Goal: Task Accomplishment & Management: Complete application form

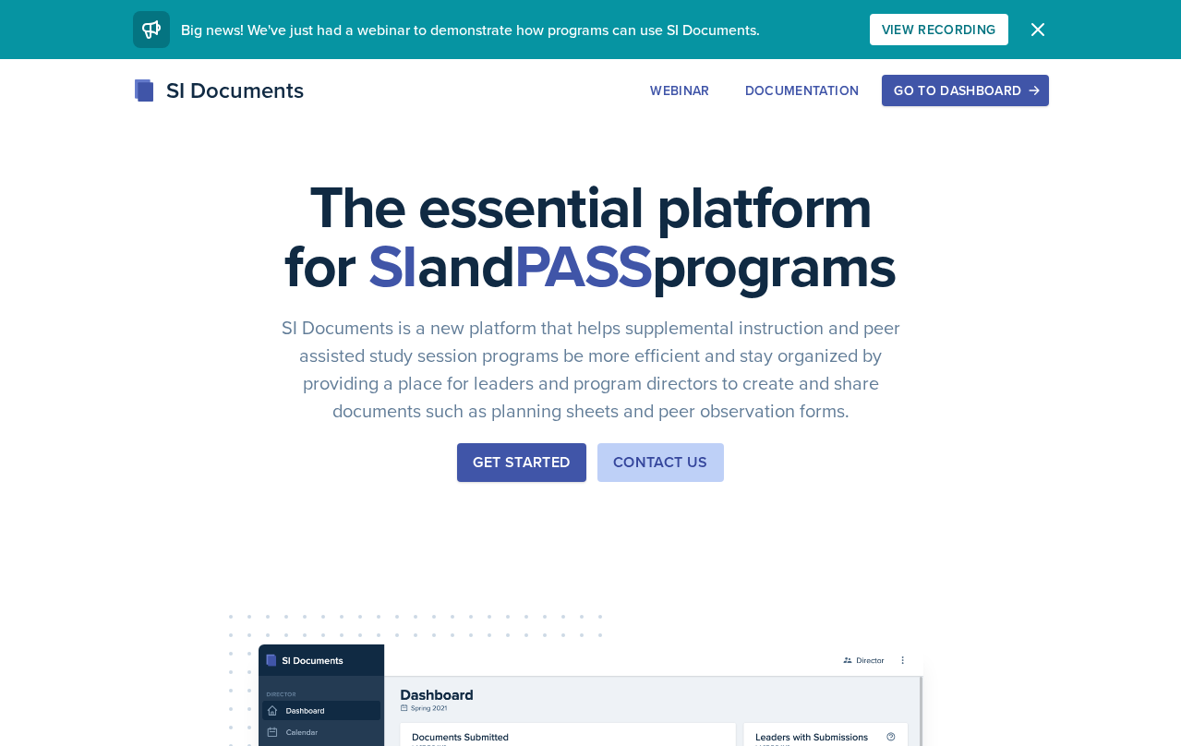
click at [970, 89] on div "Go to Dashboard" at bounding box center [965, 90] width 142 height 15
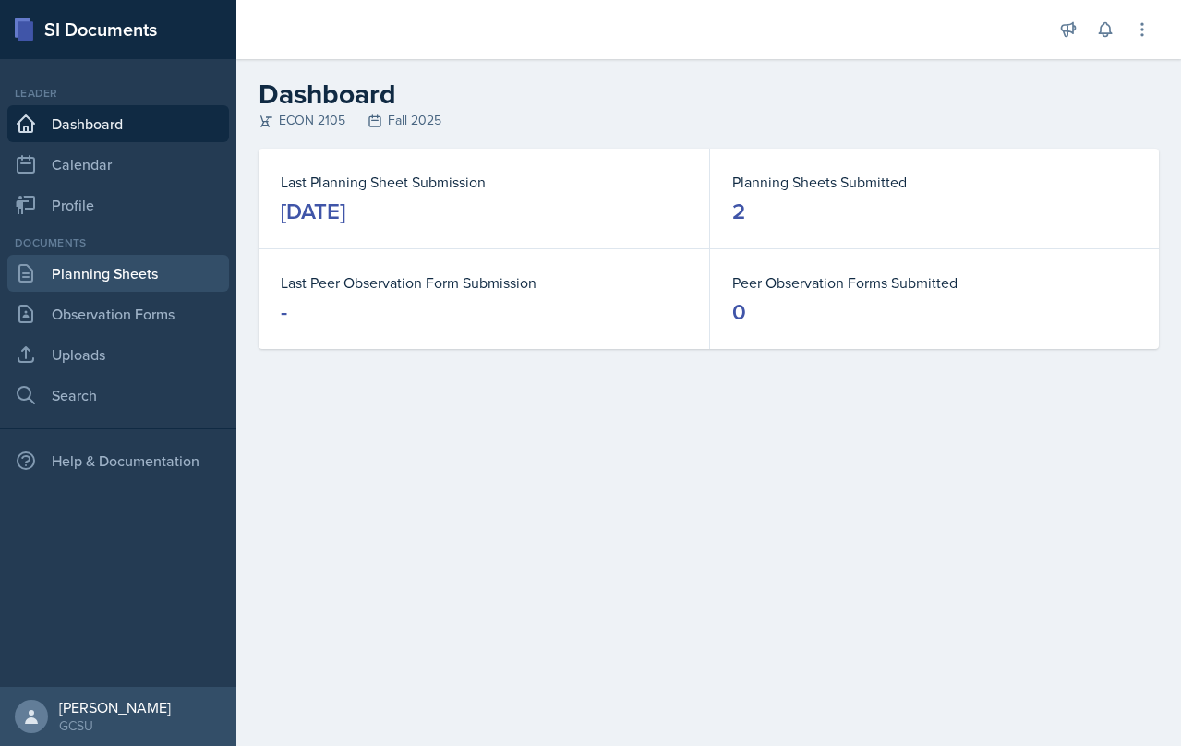
click at [104, 291] on link "Planning Sheets" at bounding box center [118, 273] width 222 height 37
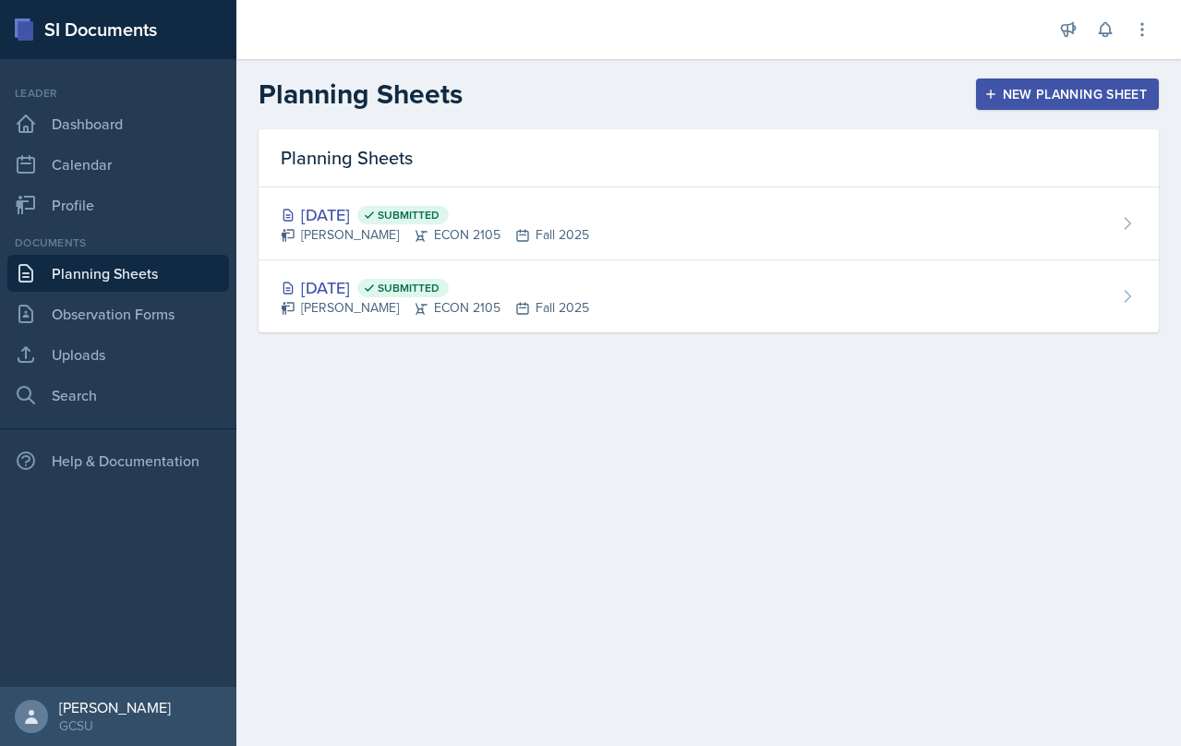
click at [1015, 93] on div "New Planning Sheet" at bounding box center [1067, 94] width 159 height 15
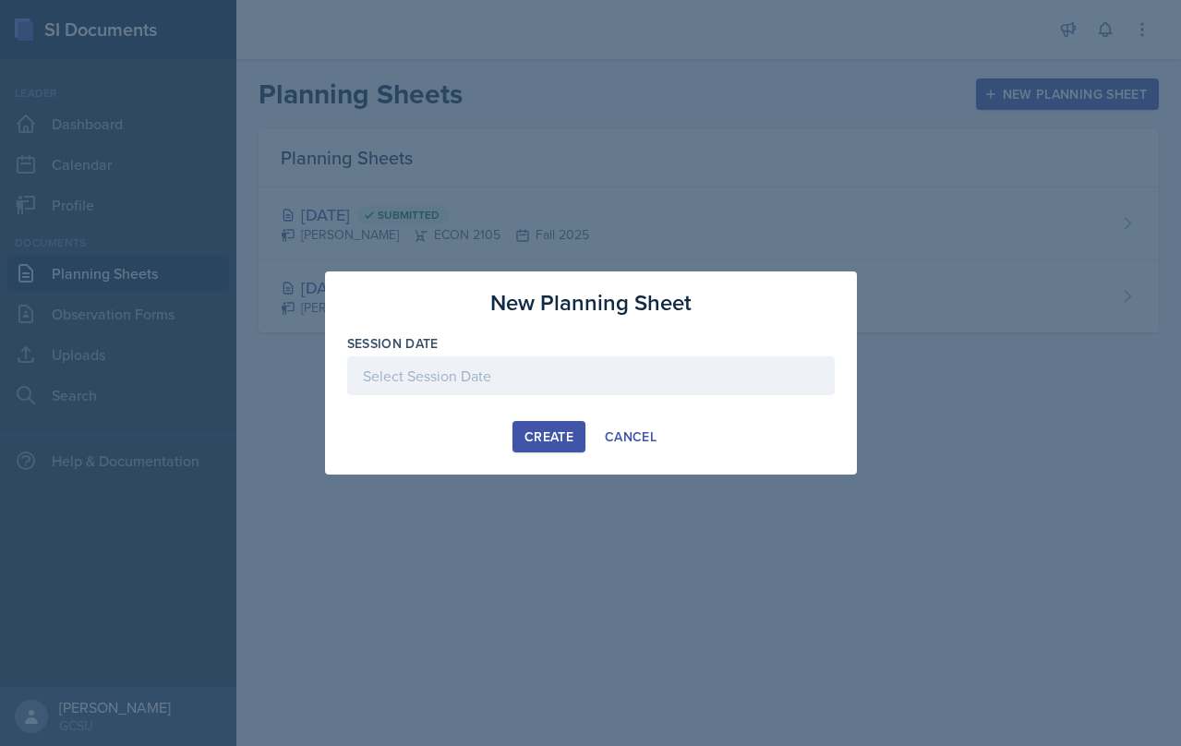
click at [477, 371] on div at bounding box center [591, 376] width 488 height 39
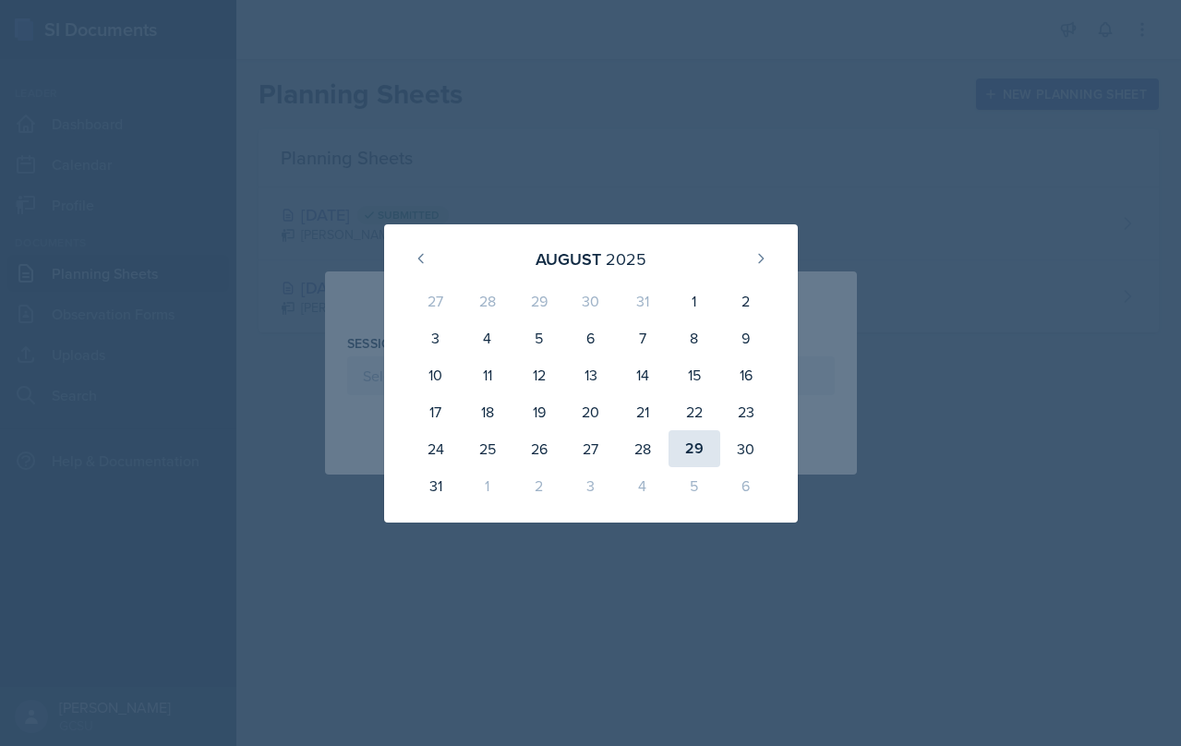
click at [683, 450] on div "29" at bounding box center [695, 448] width 52 height 37
type input "[DATE]"
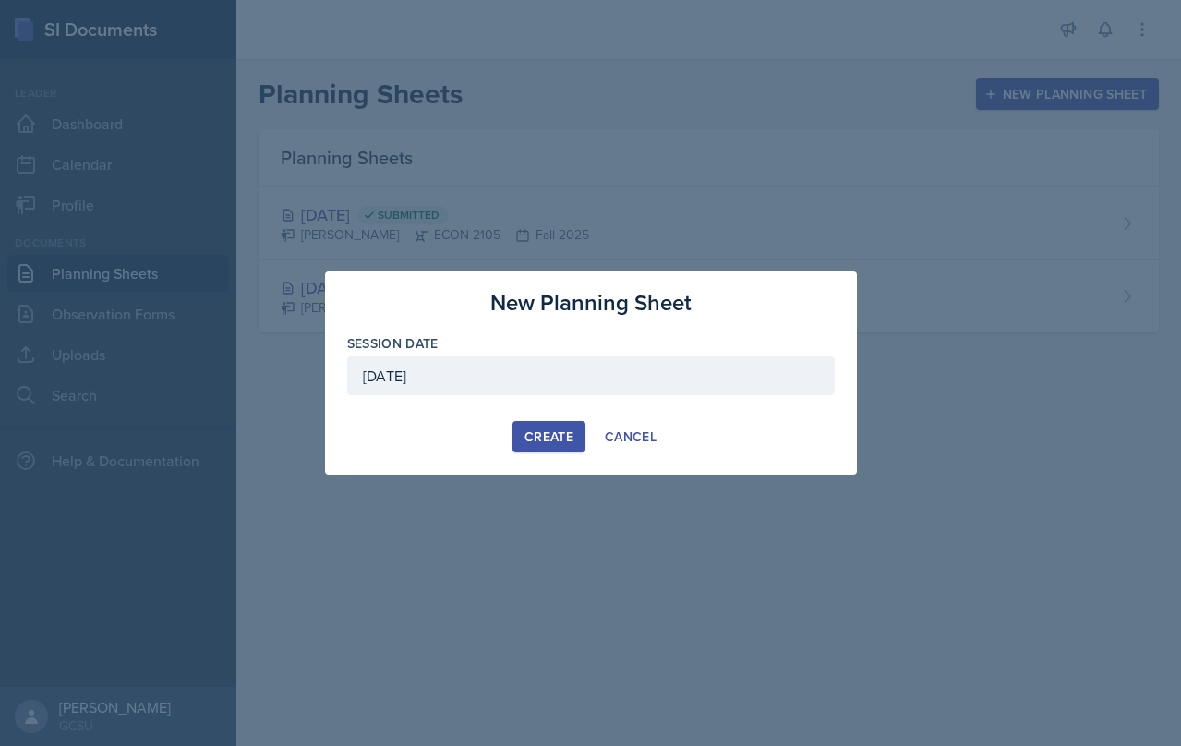
click at [552, 450] on button "Create" at bounding box center [549, 436] width 73 height 31
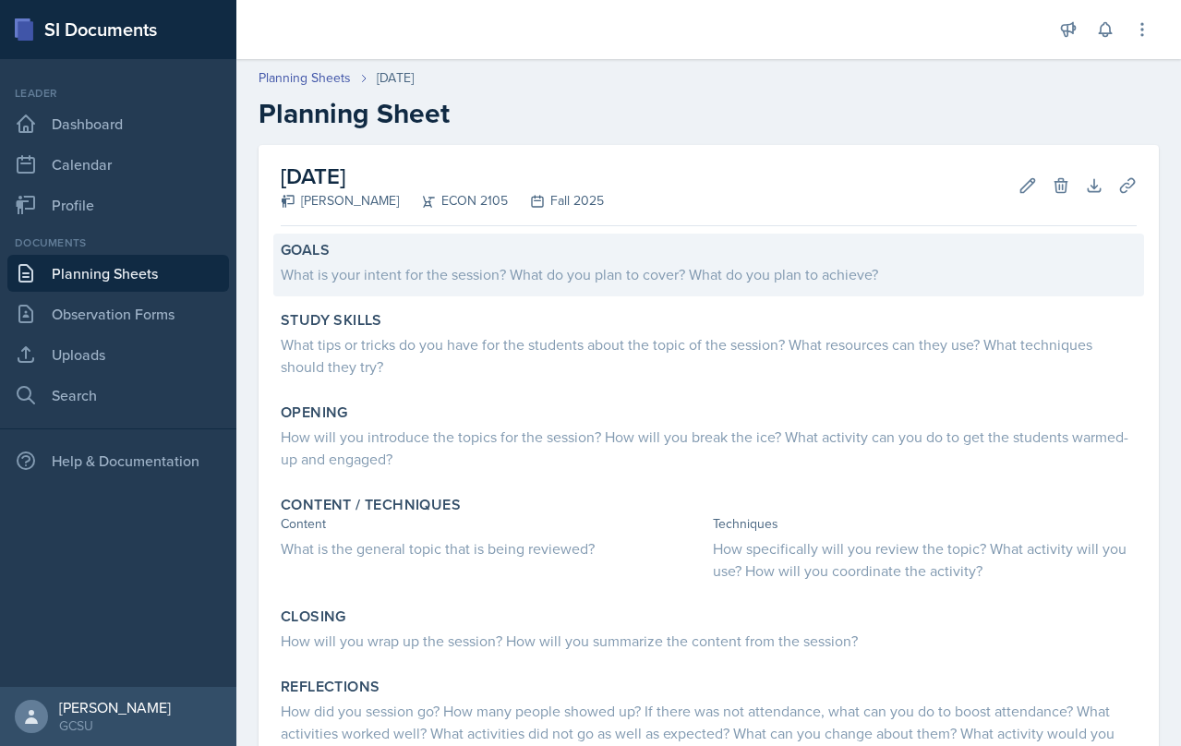
click at [478, 286] on div "Goals What is your intent for the session? What do you plan to cover? What do y…" at bounding box center [708, 265] width 871 height 63
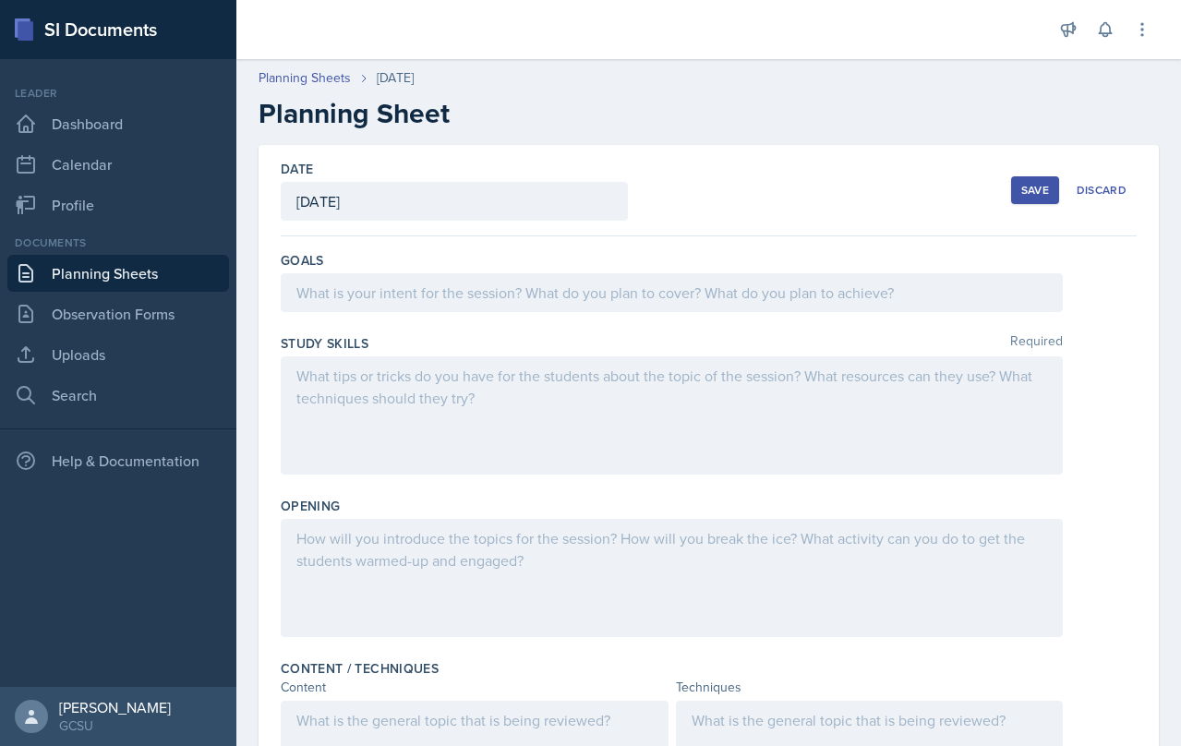
click at [538, 289] on div at bounding box center [672, 292] width 782 height 39
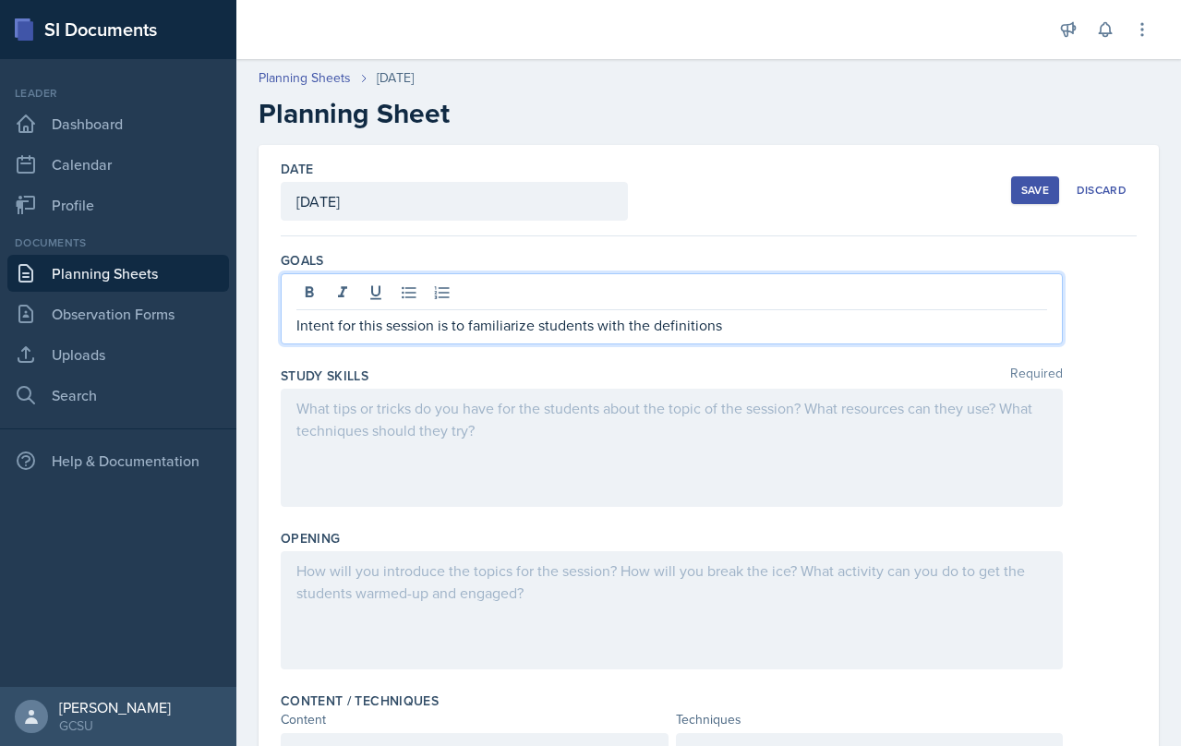
click at [649, 323] on p "Intent for this session is to familiarize students with the definitions" at bounding box center [672, 325] width 751 height 22
click at [861, 320] on p "Intent for this session is to familiarize students with the vocabulary and defi…" at bounding box center [672, 325] width 751 height 22
click at [300, 324] on p "Intent for this session is to familiarize students with the vocabulary and defi…" at bounding box center [672, 325] width 751 height 22
click at [951, 328] on p "Intent for this session is to familiarize students with the vocabulary and defi…" at bounding box center [672, 325] width 751 height 22
click at [528, 548] on div "Opening" at bounding box center [709, 603] width 856 height 163
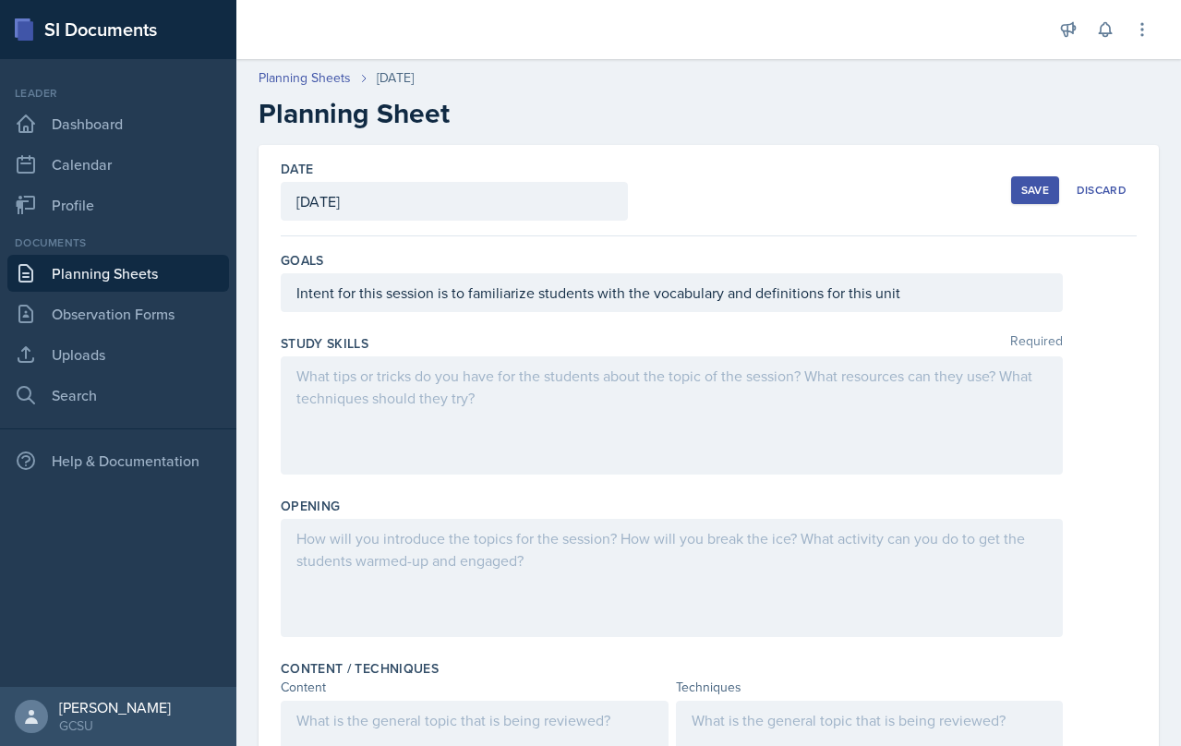
click at [498, 401] on div at bounding box center [672, 416] width 782 height 118
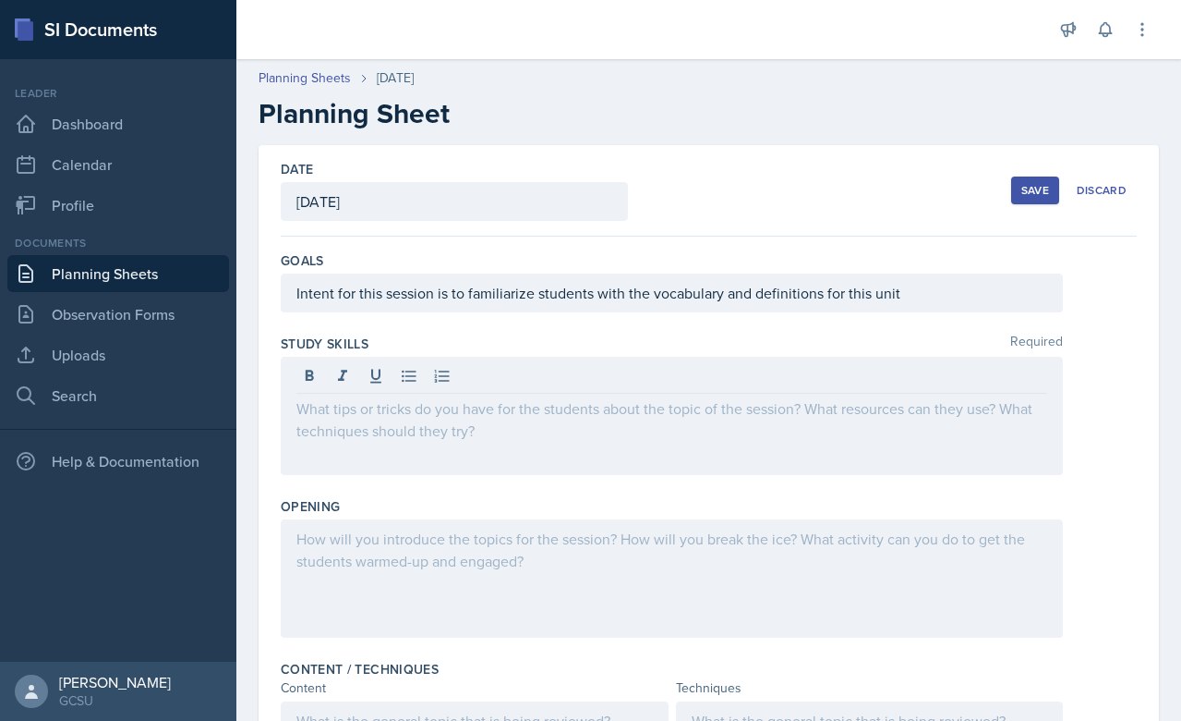
click at [641, 432] on div at bounding box center [672, 416] width 782 height 118
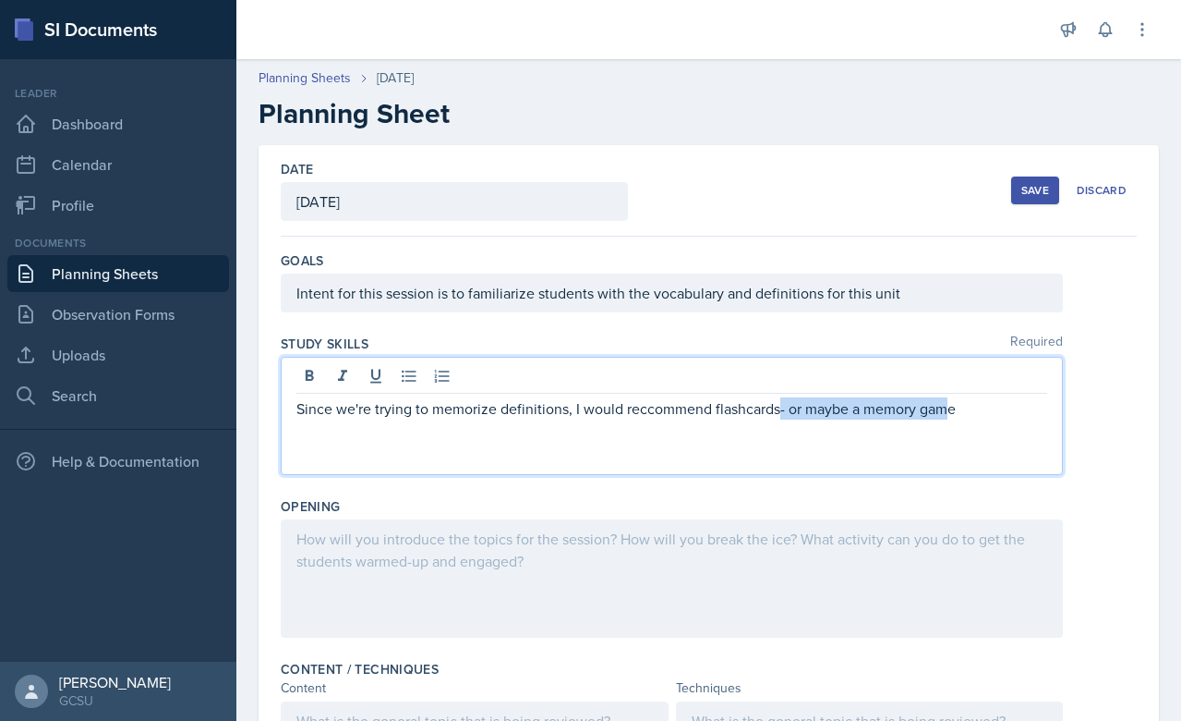
drag, startPoint x: 781, startPoint y: 408, endPoint x: 964, endPoint y: 394, distance: 184.3
click at [948, 412] on p "Since we're trying to memorize definitions, I would reccommend flashcards- or m…" at bounding box center [672, 408] width 751 height 22
click at [935, 406] on p "Since we're trying to memorize definitions, I would reccommend flashcardse" at bounding box center [672, 408] width 751 height 22
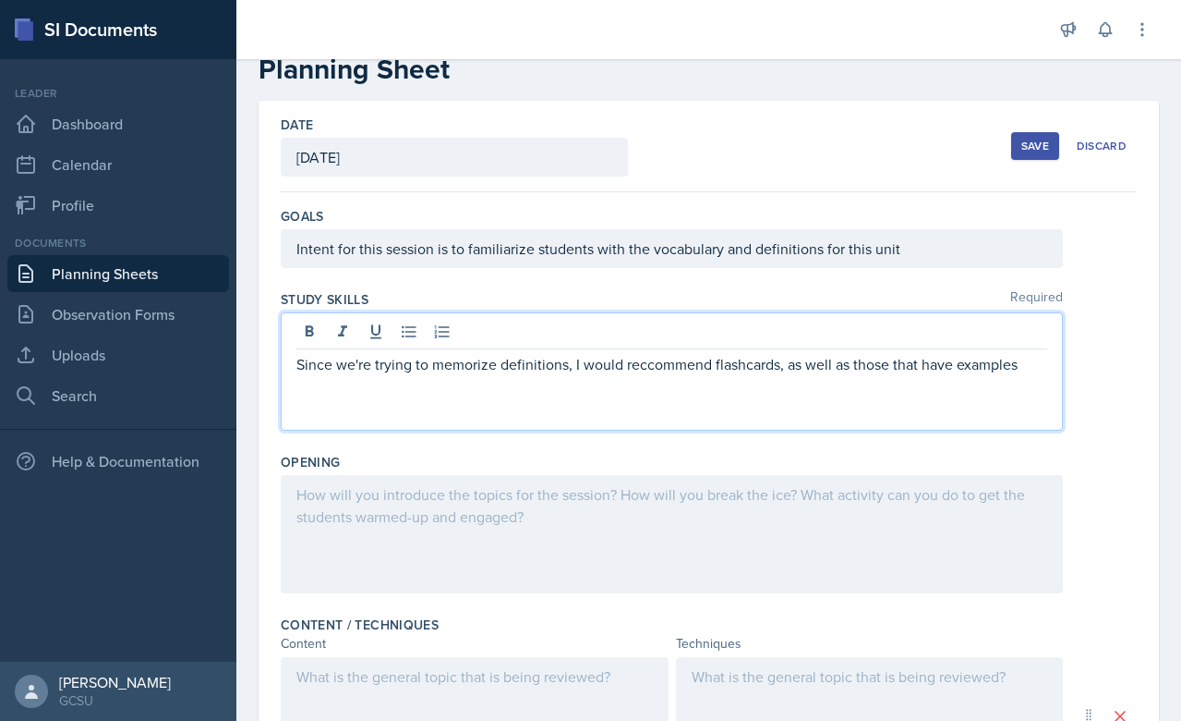
scroll to position [55, 0]
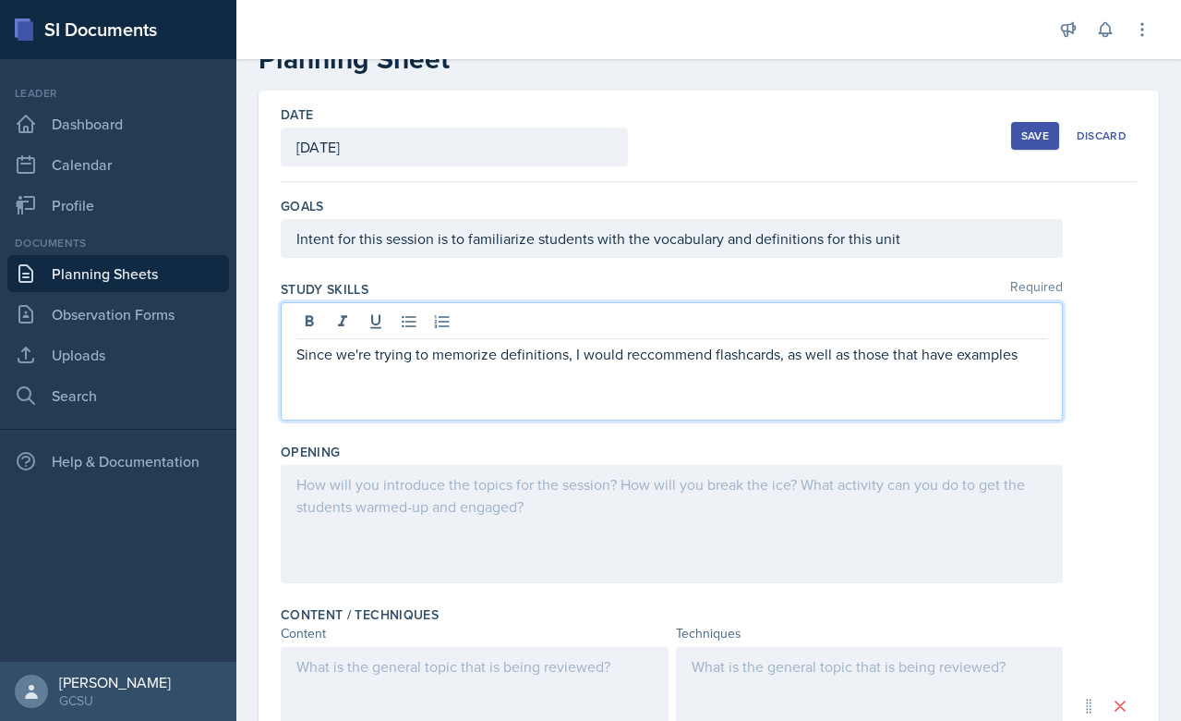
click at [639, 520] on div at bounding box center [672, 524] width 782 height 118
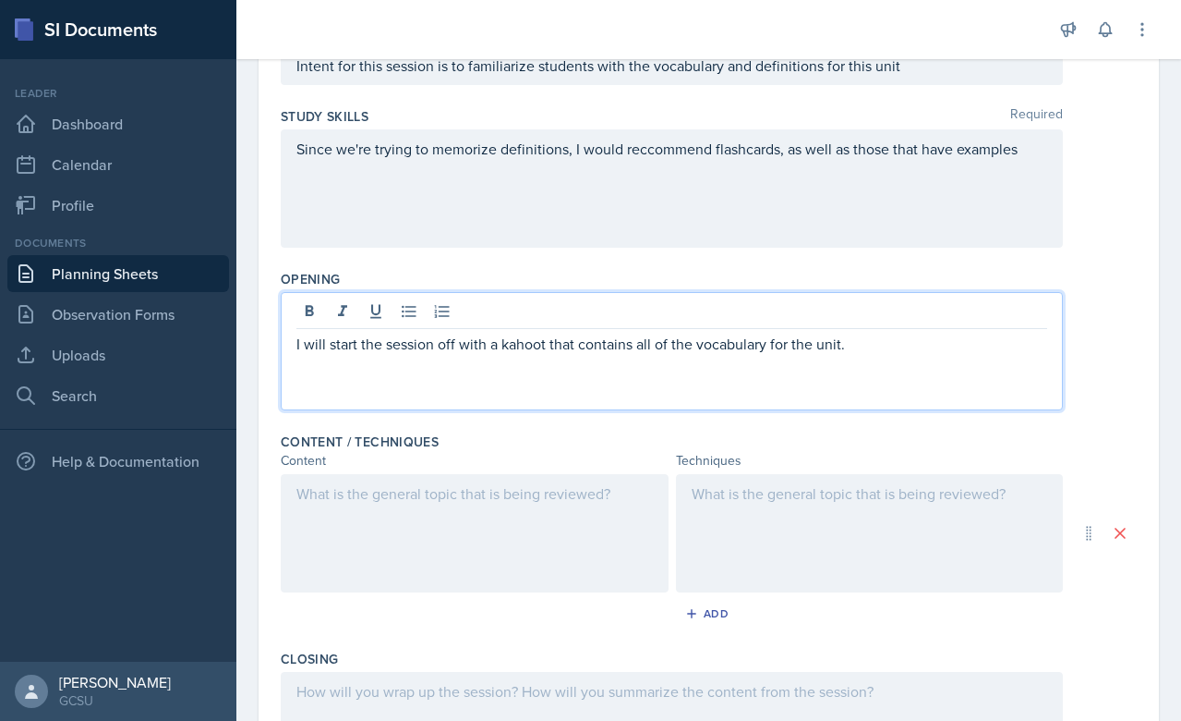
scroll to position [243, 0]
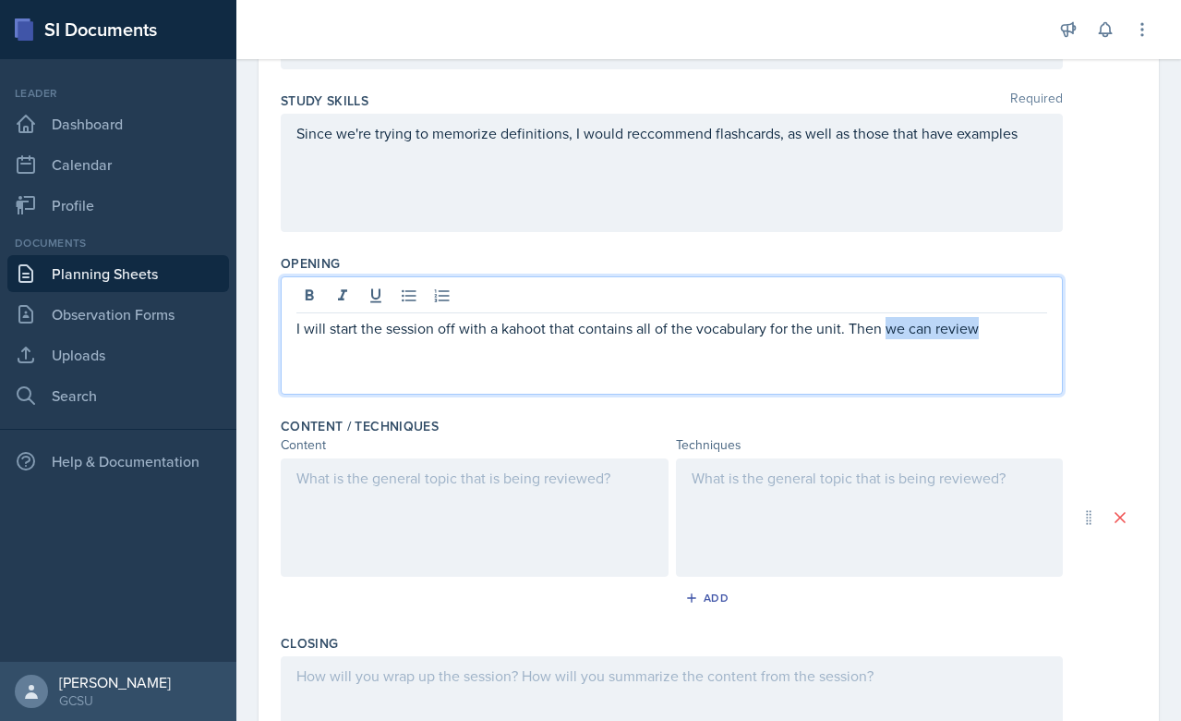
drag, startPoint x: 886, startPoint y: 332, endPoint x: 975, endPoint y: 332, distance: 88.7
click at [975, 332] on p "I will start the session off with a kahoot that contains all of the vocabulary …" at bounding box center [672, 328] width 751 height 22
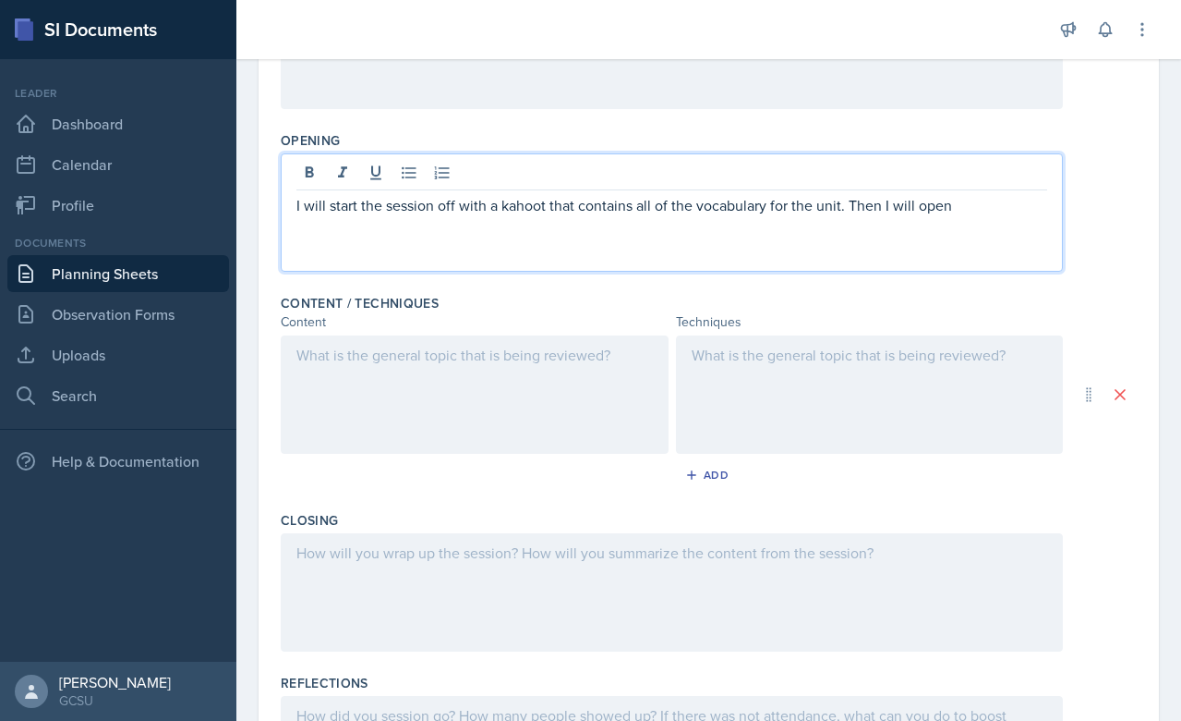
scroll to position [364, 0]
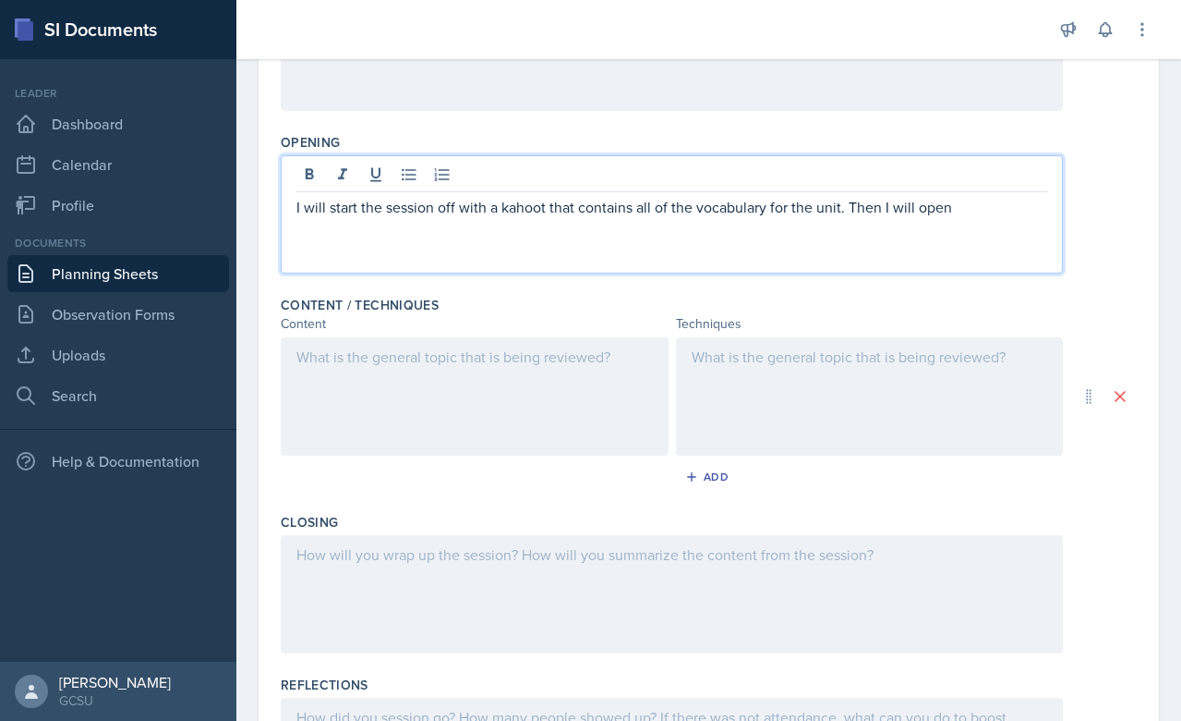
drag, startPoint x: 844, startPoint y: 210, endPoint x: 979, endPoint y: 208, distance: 134.9
click at [978, 209] on p "I will start the session off with a kahoot that contains all of the vocabulary …" at bounding box center [672, 207] width 751 height 22
click at [367, 390] on div at bounding box center [475, 396] width 388 height 118
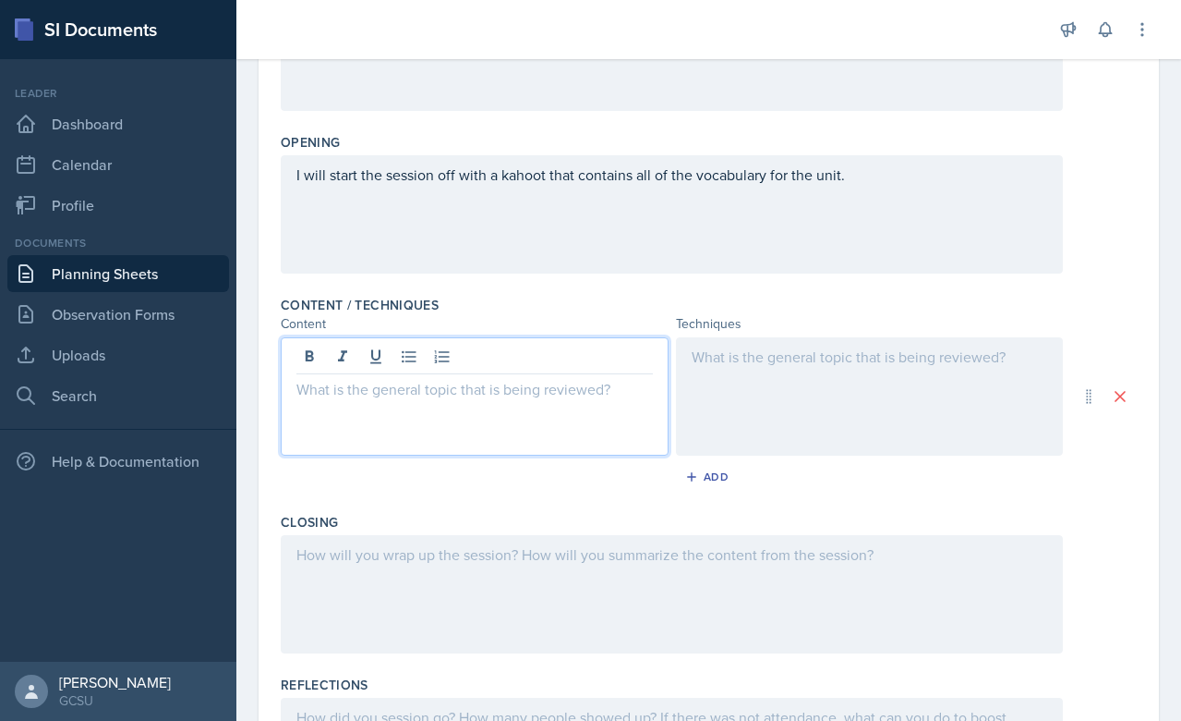
click at [337, 546] on div at bounding box center [672, 594] width 782 height 118
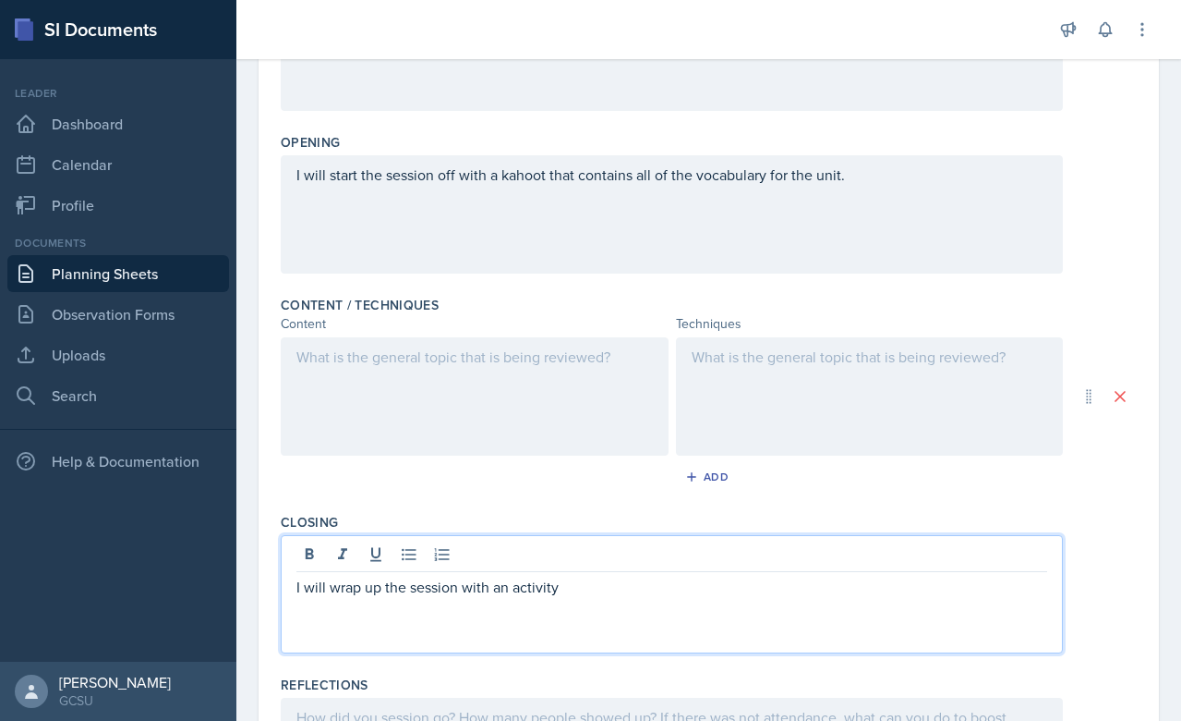
drag, startPoint x: 502, startPoint y: 594, endPoint x: 617, endPoint y: 594, distance: 115.5
click at [615, 594] on p "I will wrap up the session with an activity" at bounding box center [672, 586] width 751 height 22
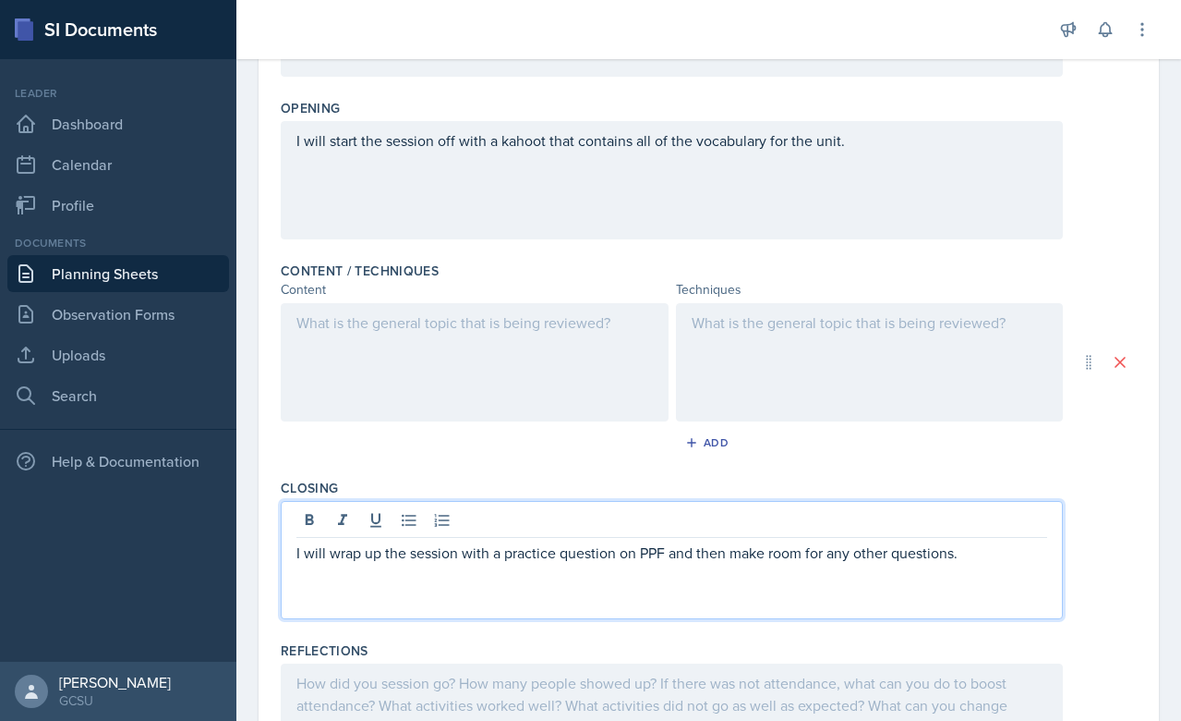
scroll to position [382, 0]
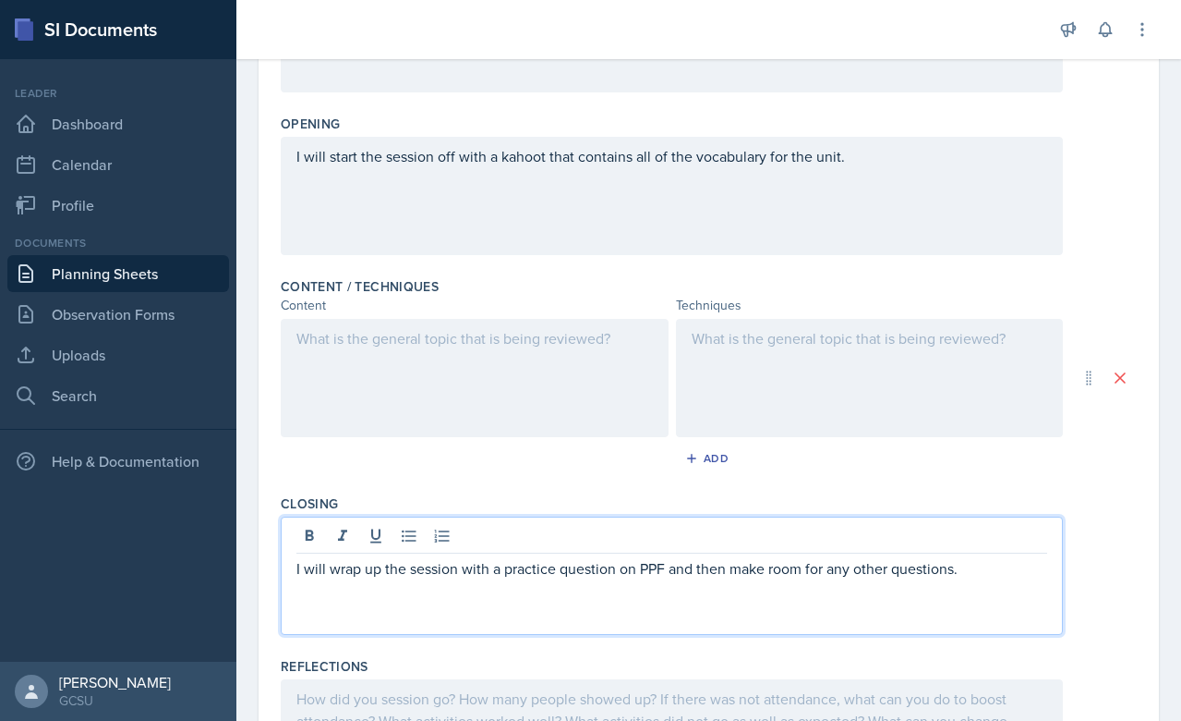
click at [385, 369] on div at bounding box center [475, 378] width 388 height 118
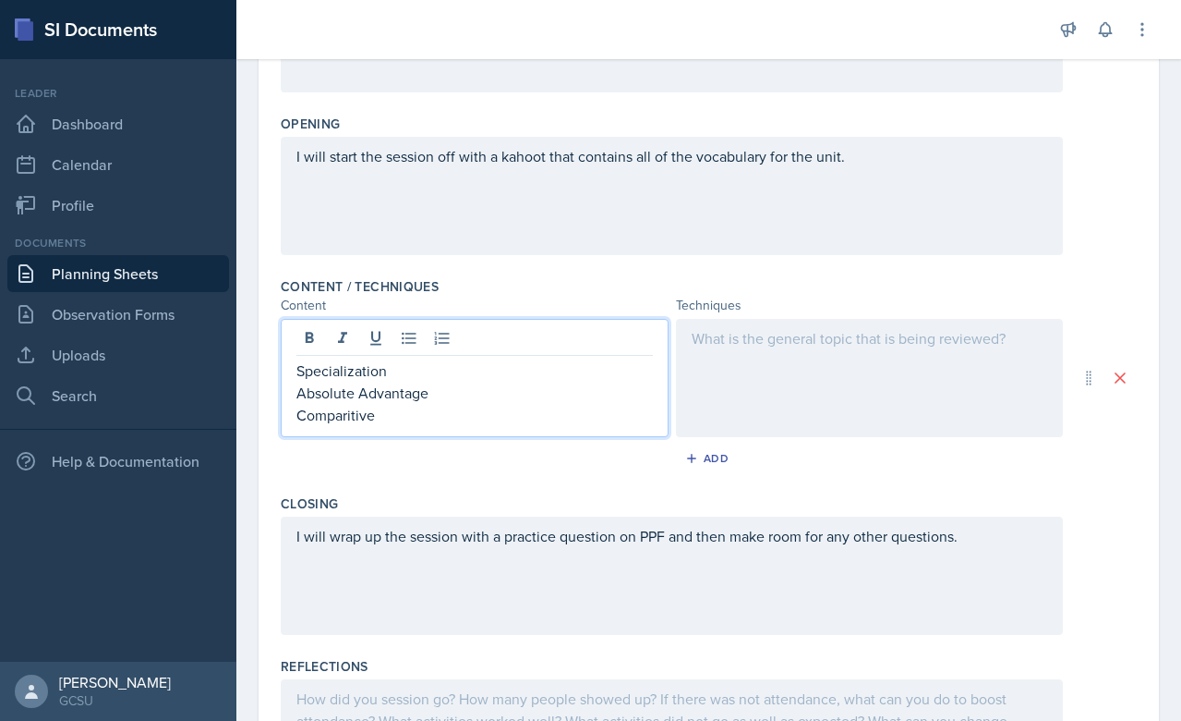
click at [321, 412] on p "Comparitive" at bounding box center [475, 415] width 357 height 22
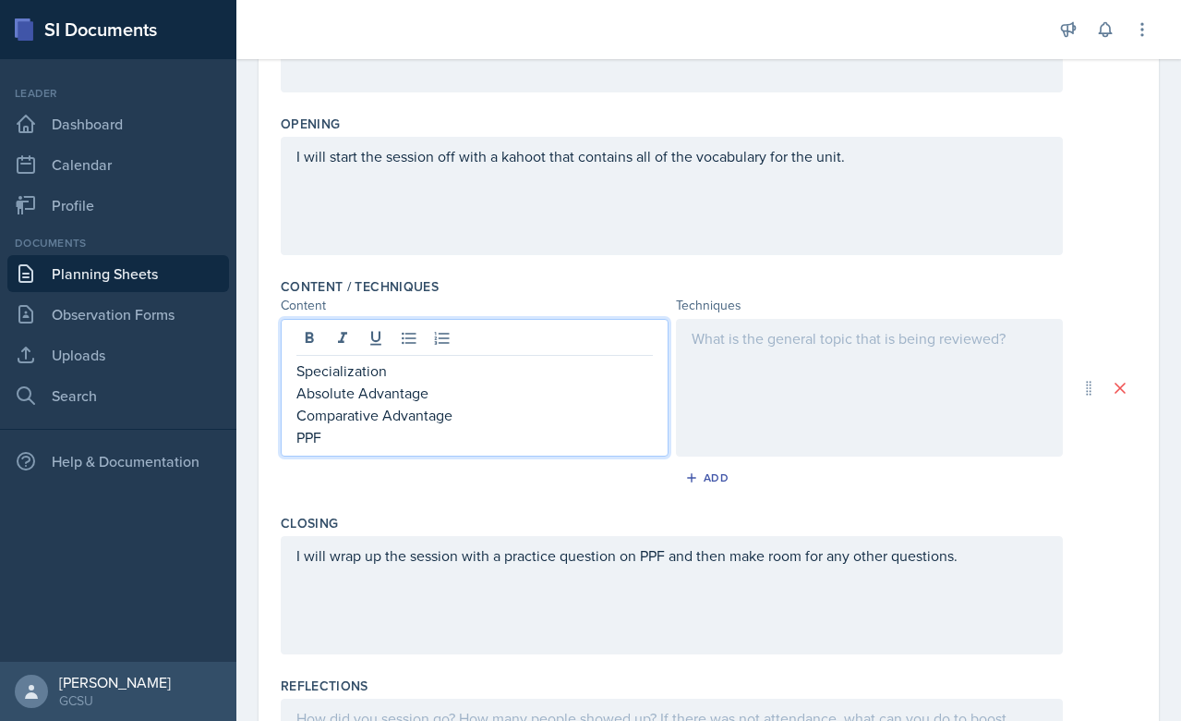
click at [747, 375] on div at bounding box center [870, 388] width 388 height 138
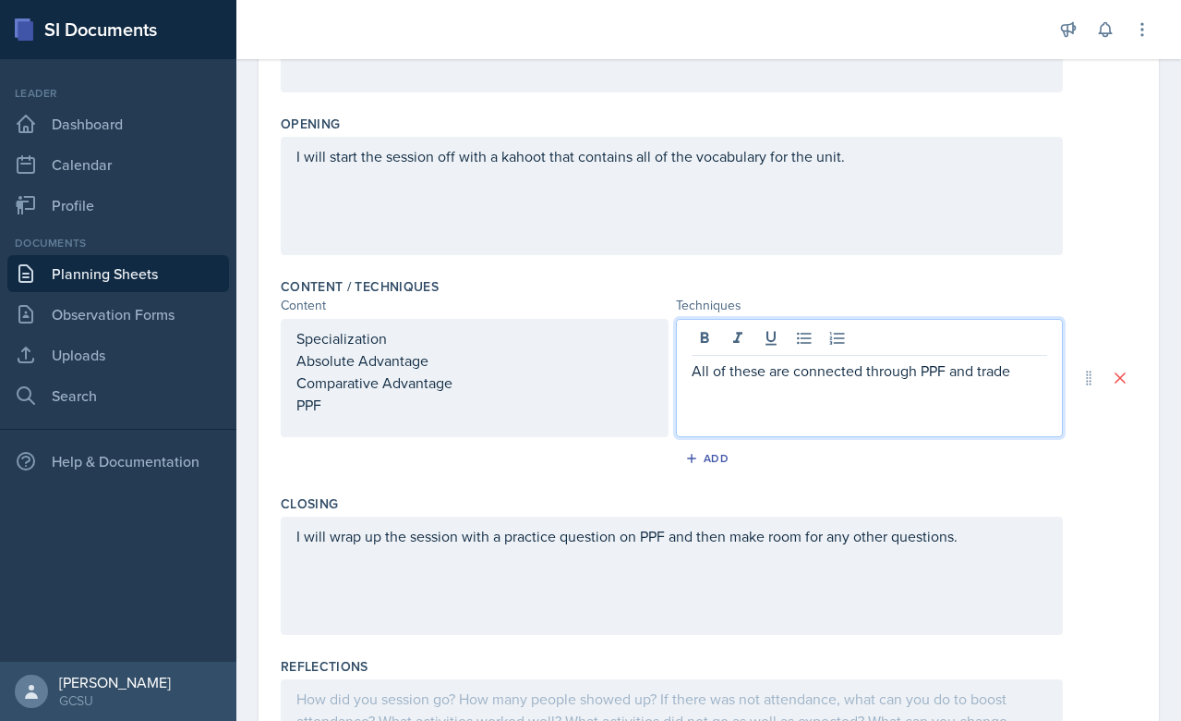
click at [928, 536] on div "I will wrap up the session with a practice question on PPF and then make room f…" at bounding box center [672, 575] width 782 height 118
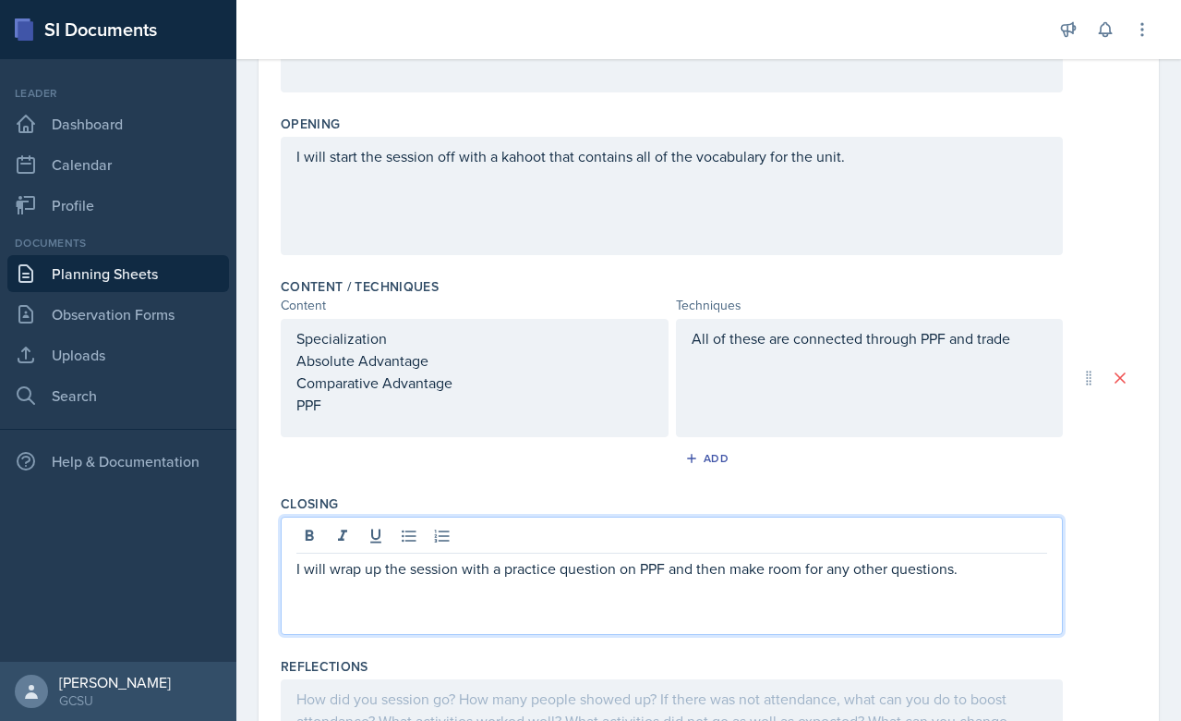
click at [905, 503] on div "Closing" at bounding box center [709, 503] width 856 height 18
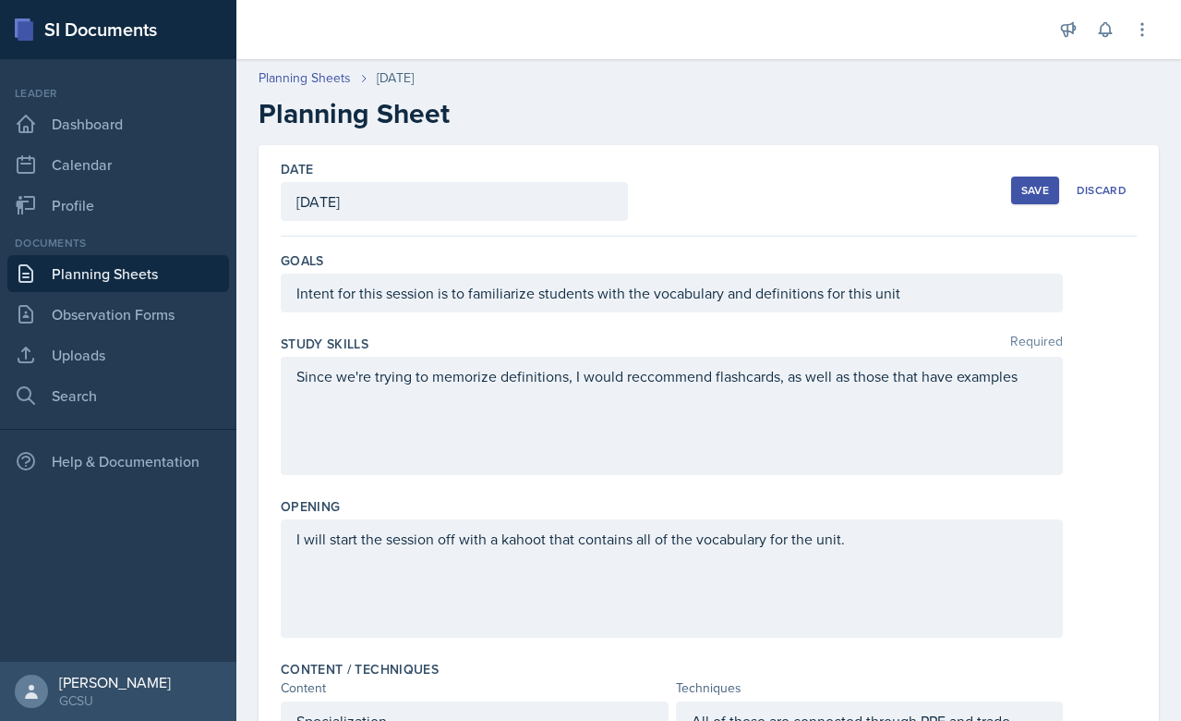
scroll to position [0, 0]
click at [1027, 186] on div "Save" at bounding box center [1036, 190] width 28 height 15
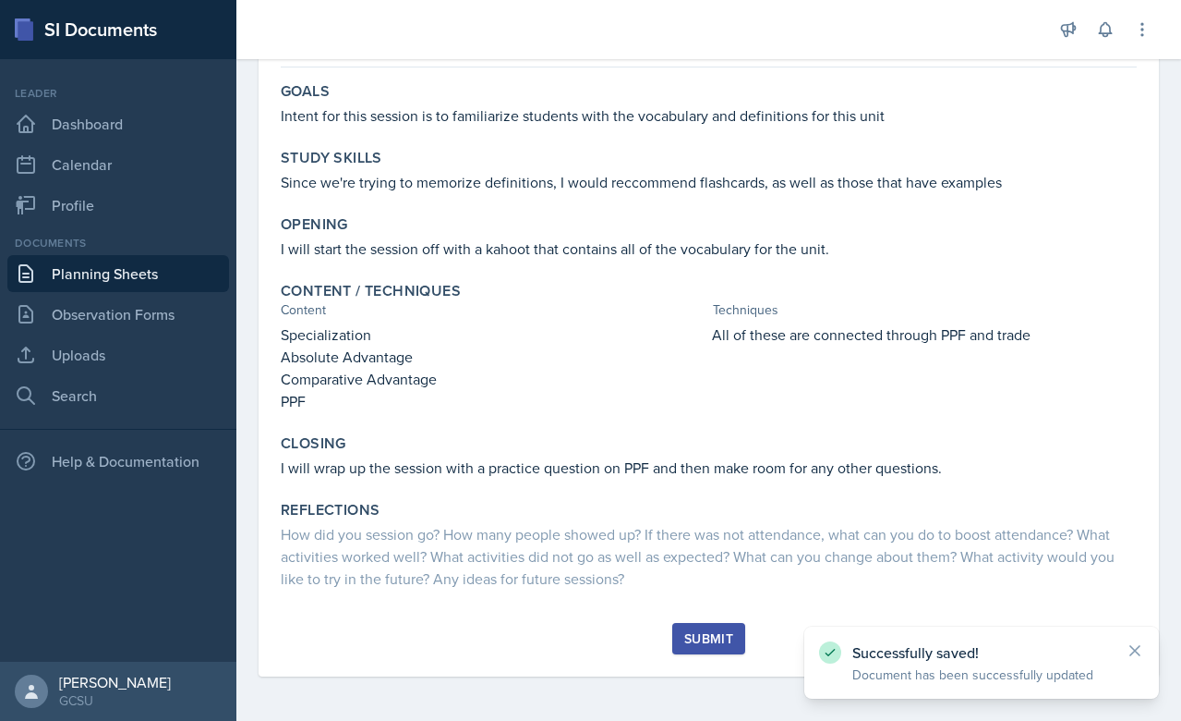
scroll to position [159, 0]
click at [706, 642] on div "Submit" at bounding box center [708, 638] width 49 height 15
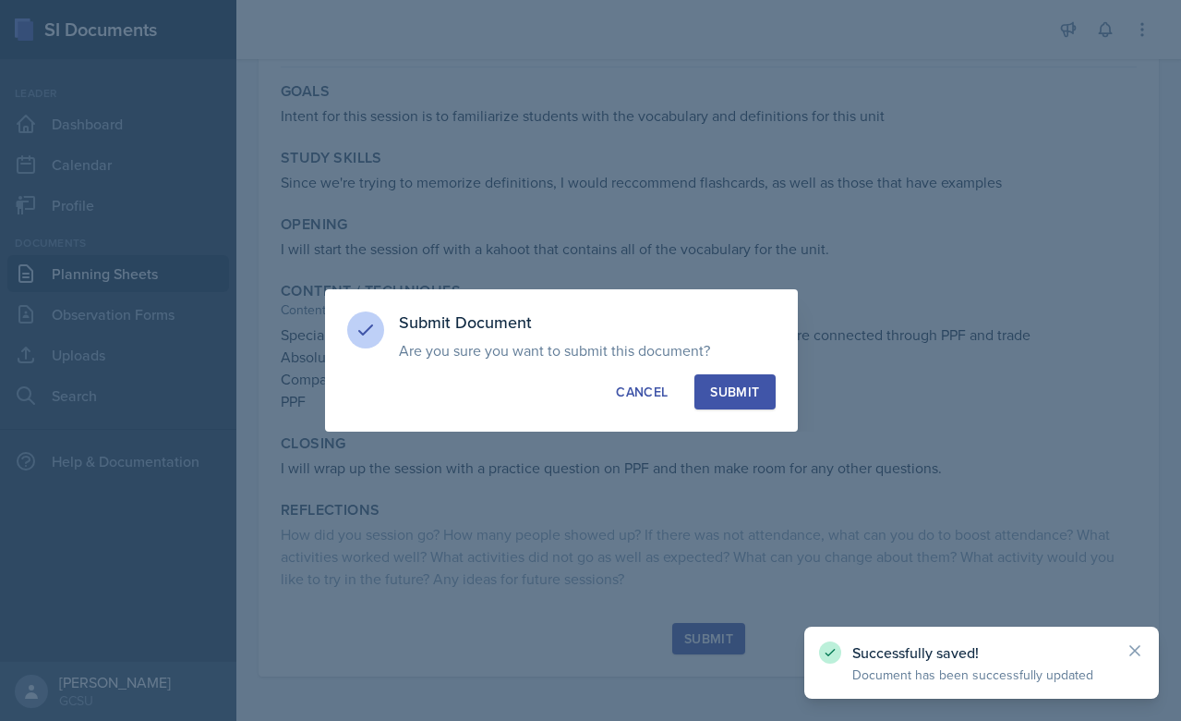
click at [756, 375] on button "Submit" at bounding box center [735, 391] width 80 height 35
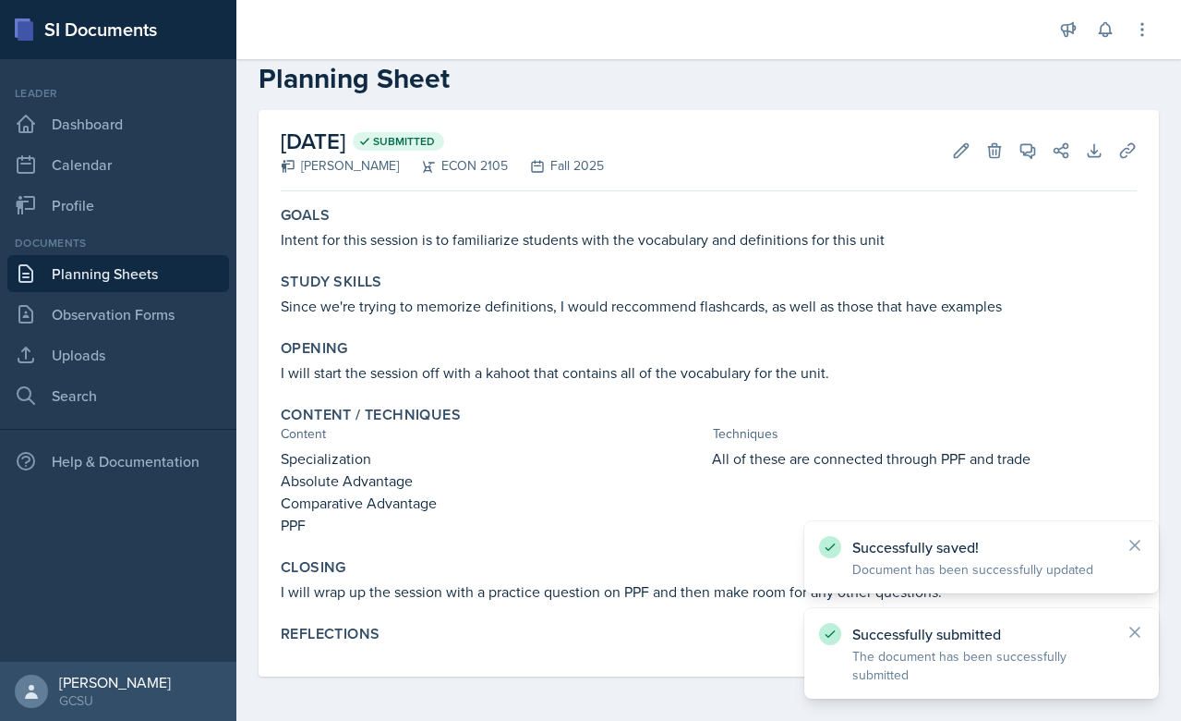
scroll to position [35, 0]
